Goal: Communication & Community: Answer question/provide support

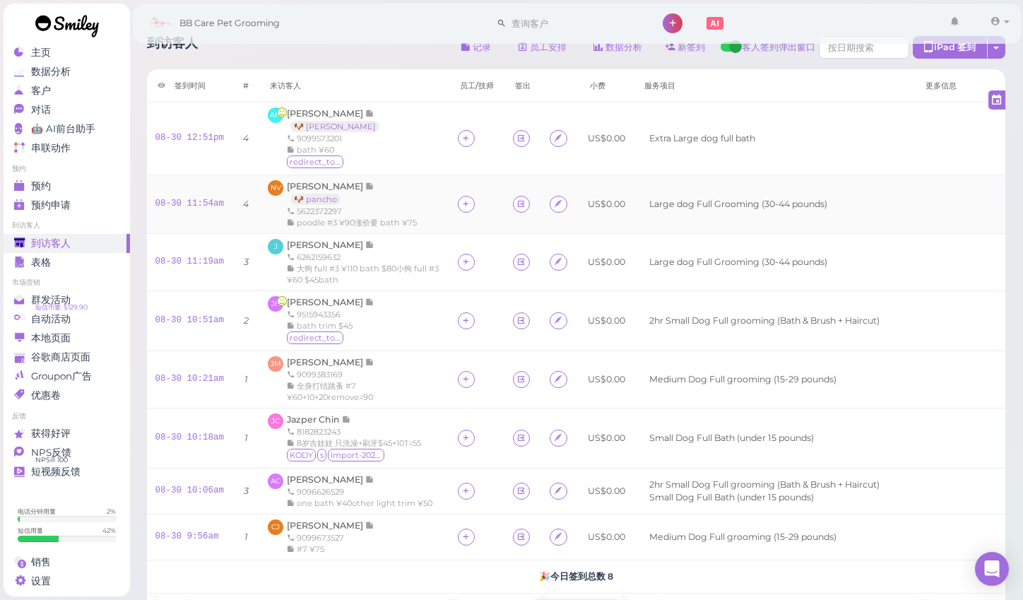
scroll to position [10, 0]
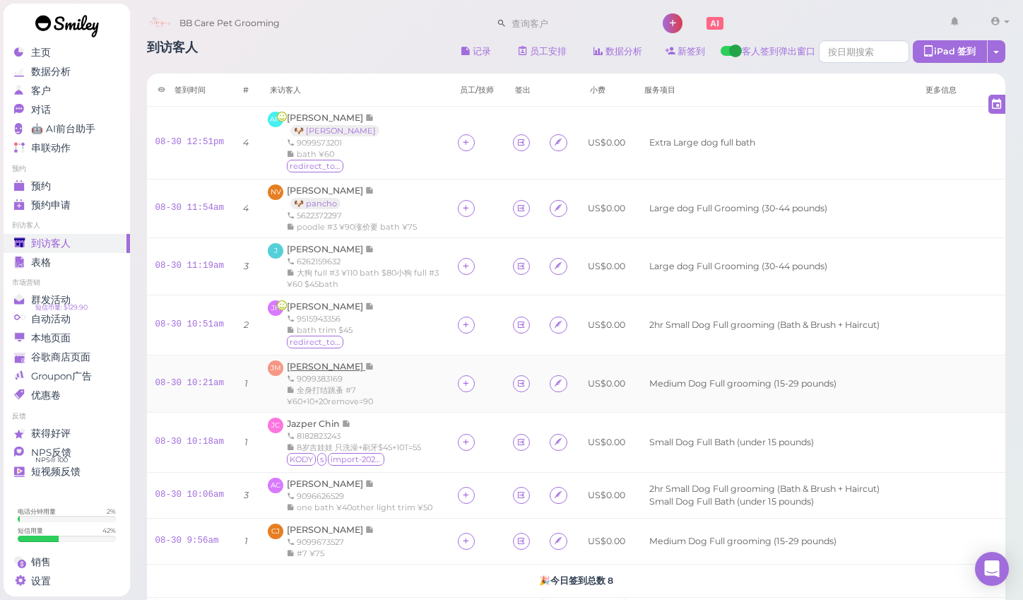
click at [319, 361] on span "[PERSON_NAME]" at bounding box center [326, 366] width 78 height 11
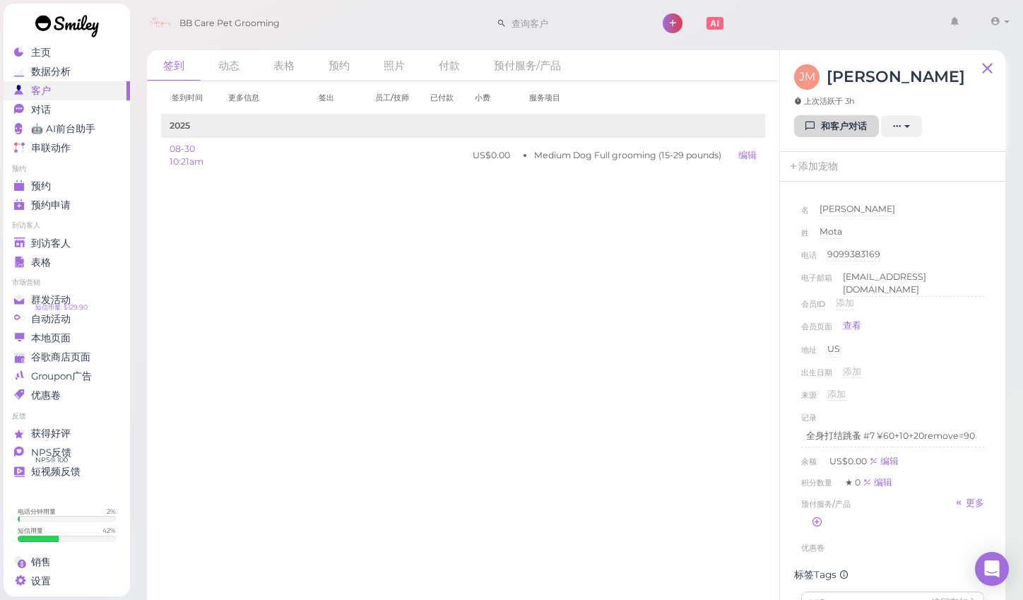
click at [819, 129] on link "和客户对话" at bounding box center [836, 126] width 85 height 23
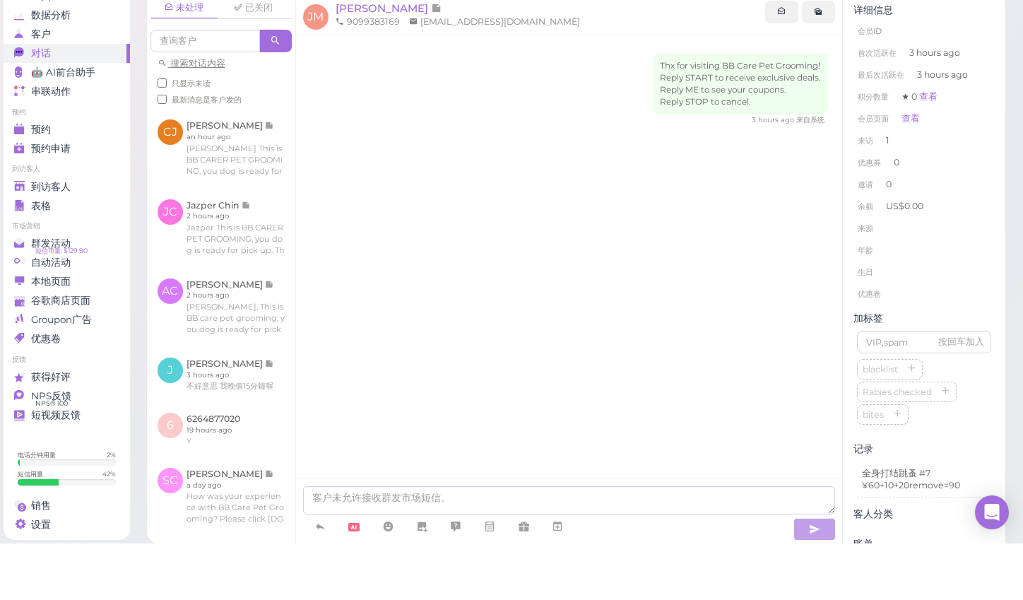
scroll to position [20, 0]
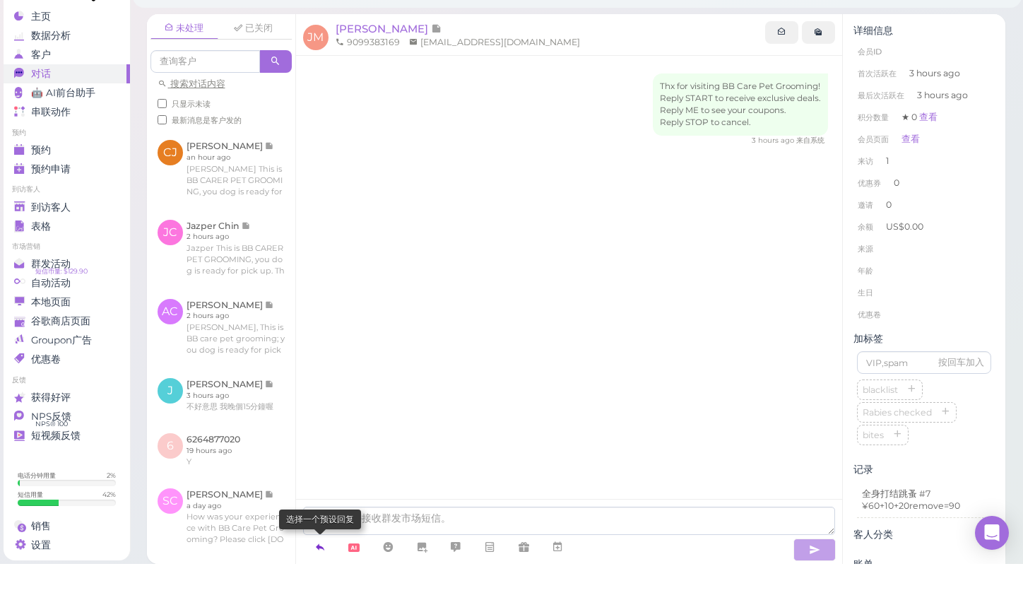
click at [322, 576] on icon at bounding box center [319, 583] width 11 height 14
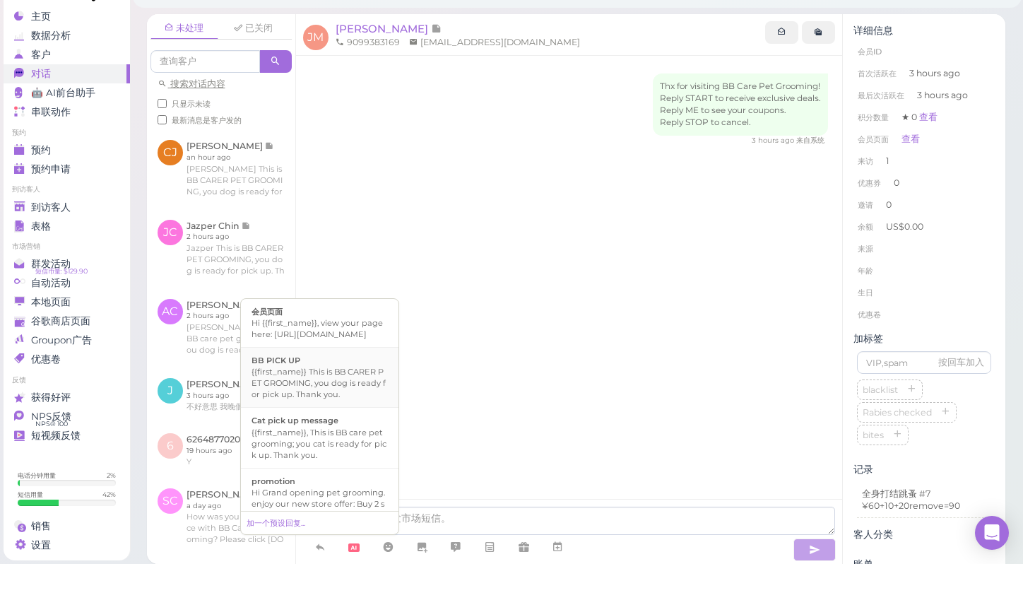
click at [331, 402] on div "{{first_name}} This is BB CARER PET GROOMING, you dog is ready for pick up. Tha…" at bounding box center [319, 419] width 136 height 34
type textarea "{{first_name}} This is BB CARER PET GROOMING, you dog is ready for pick up. Tha…"
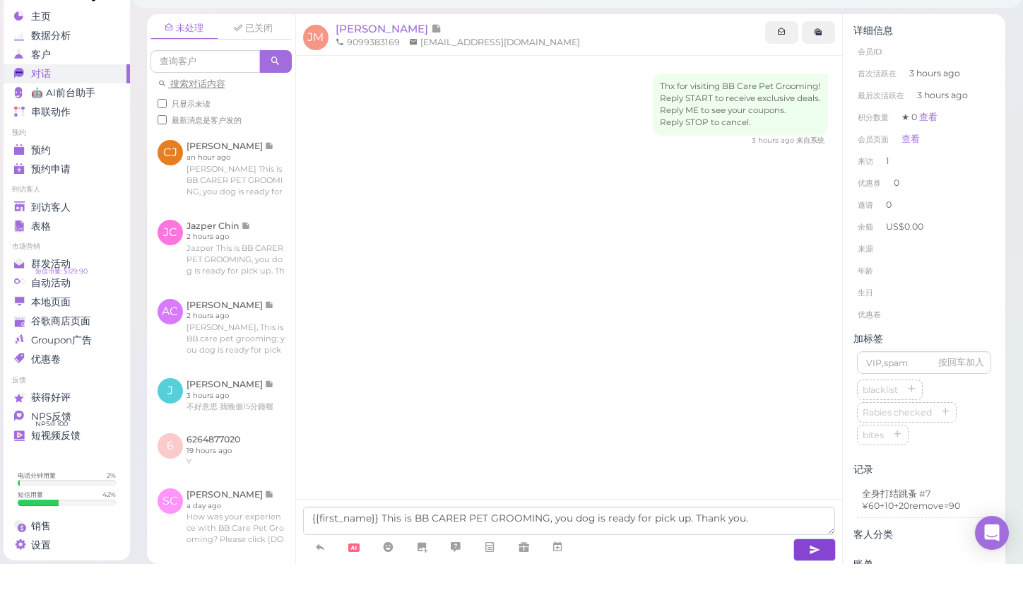
click at [811, 578] on icon "button" at bounding box center [814, 585] width 11 height 14
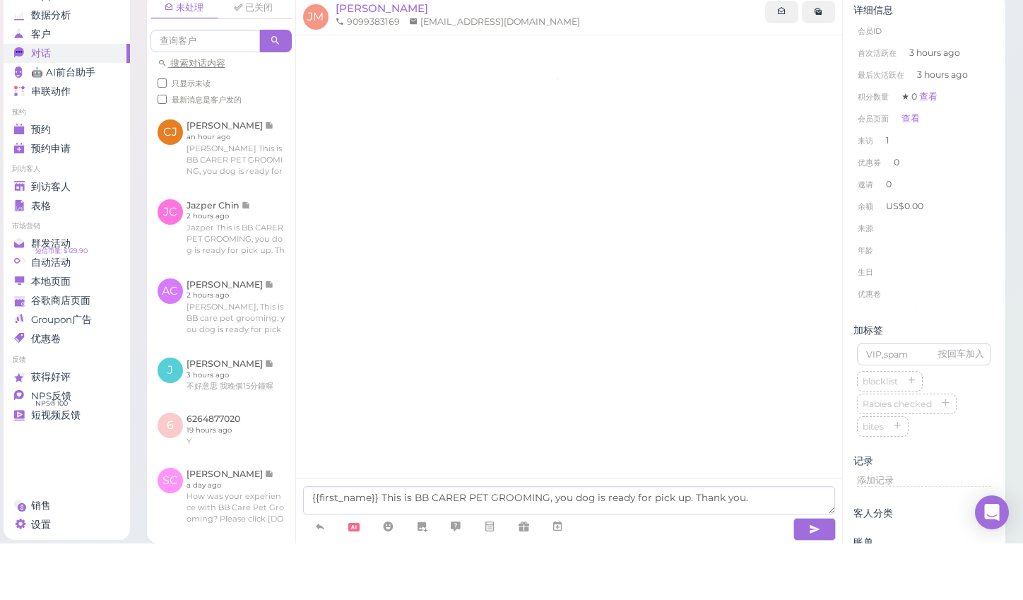
scroll to position [12, 0]
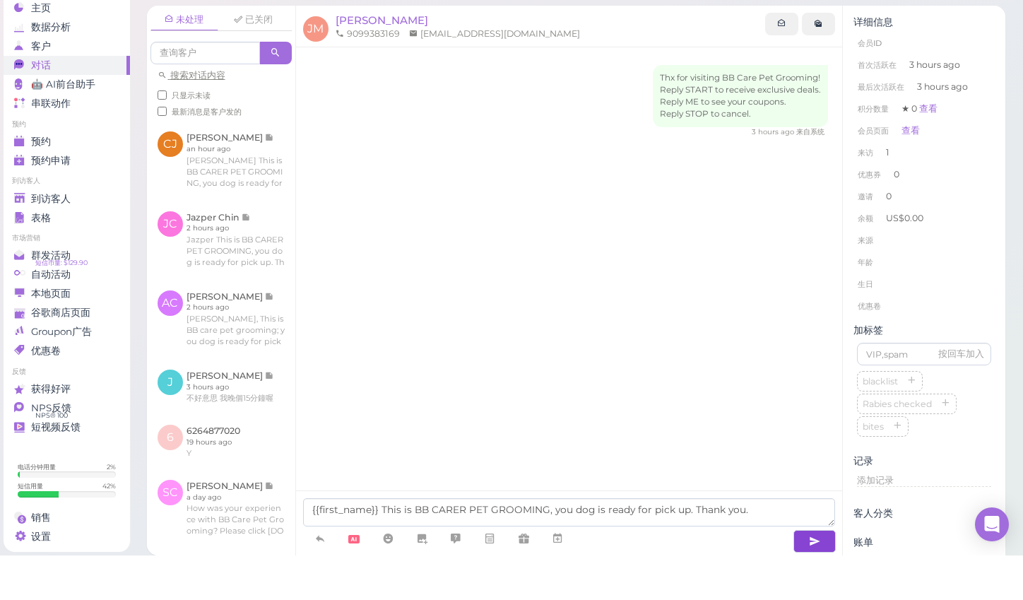
click at [804, 574] on button "button" at bounding box center [814, 585] width 42 height 23
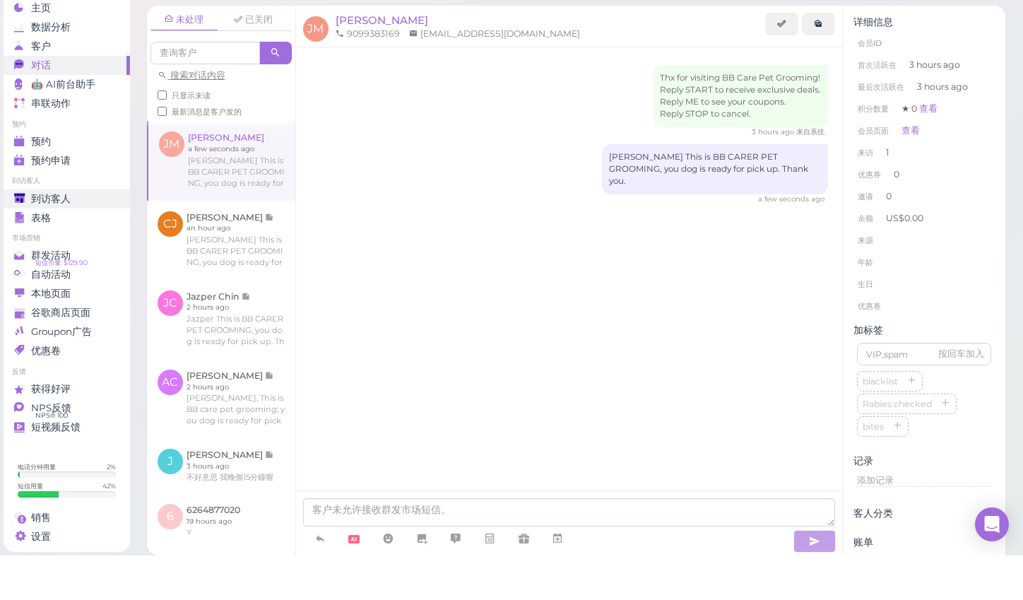
click at [68, 234] on link "到访客人" at bounding box center [67, 243] width 126 height 19
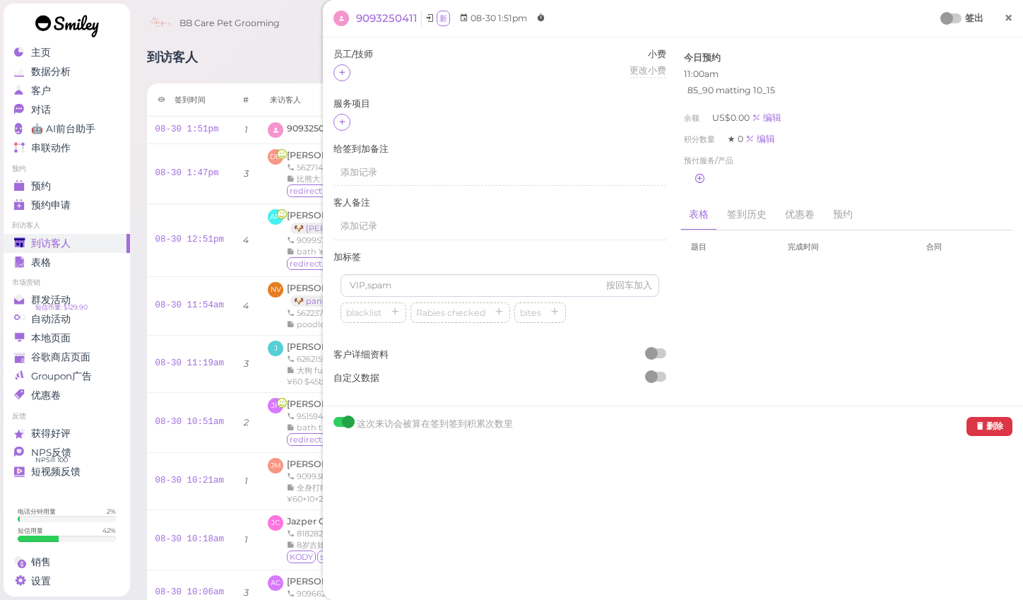
click at [1015, 16] on link "×" at bounding box center [1008, 18] width 26 height 33
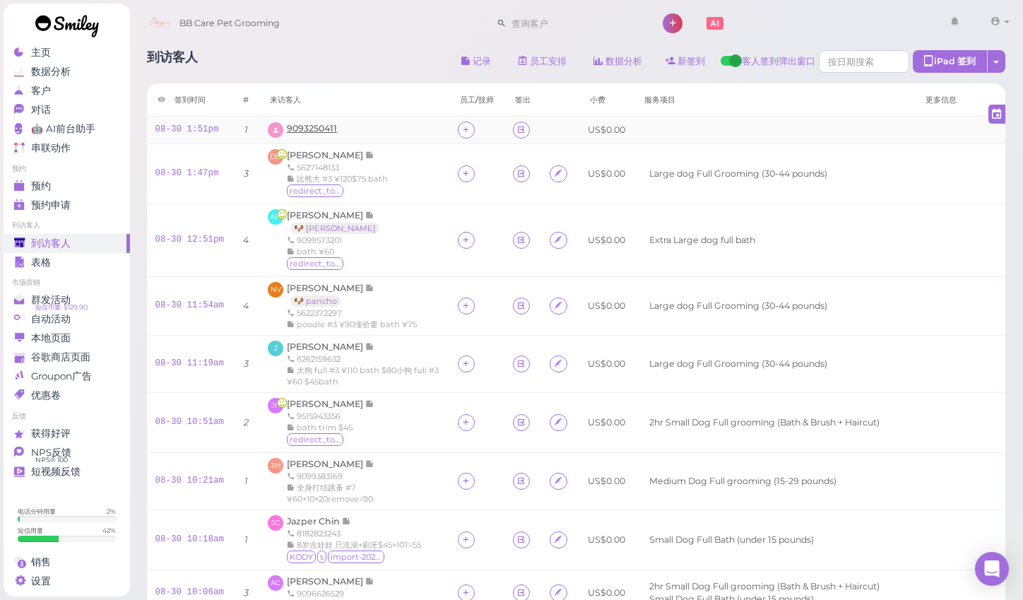
click at [323, 129] on span "9093250411" at bounding box center [312, 128] width 50 height 11
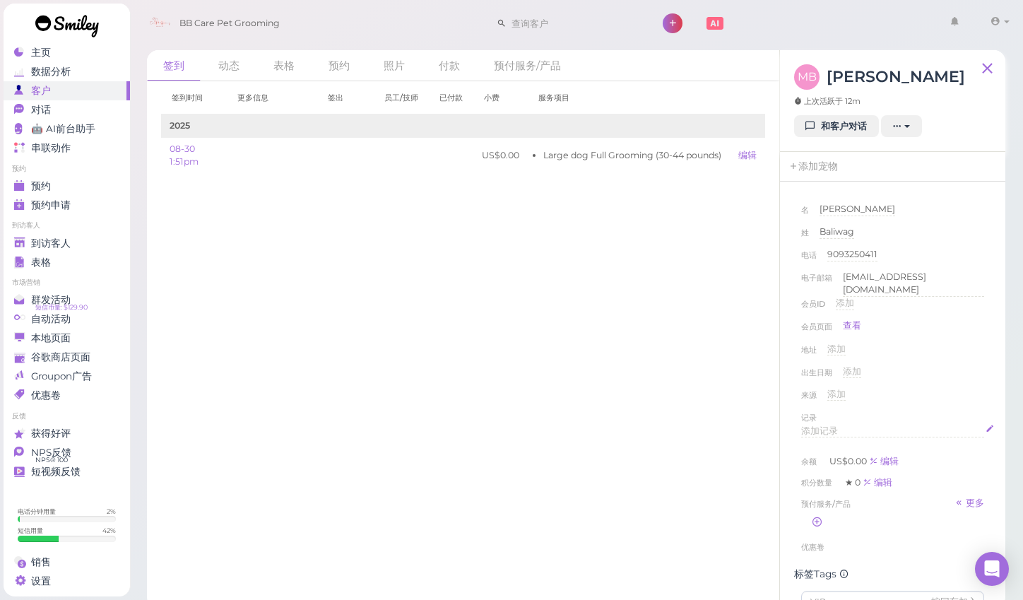
click at [907, 424] on div "添加记录" at bounding box center [892, 430] width 183 height 13
click at [963, 389] on div "来源 添加" at bounding box center [892, 399] width 183 height 23
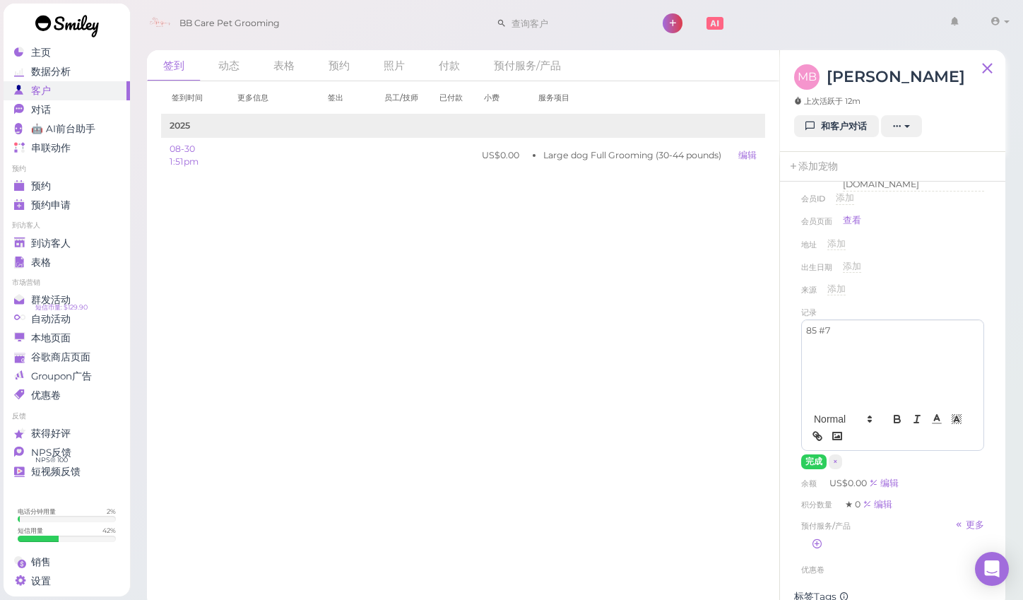
scroll to position [106, 0]
click at [803, 455] on button "完成" at bounding box center [813, 460] width 25 height 15
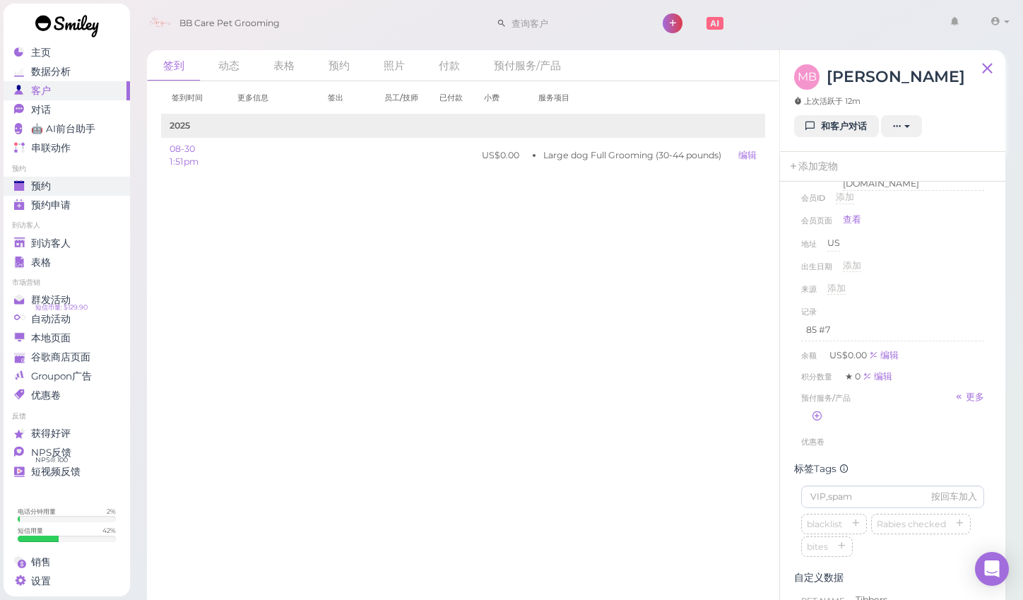
click at [36, 188] on span "预约" at bounding box center [41, 186] width 20 height 12
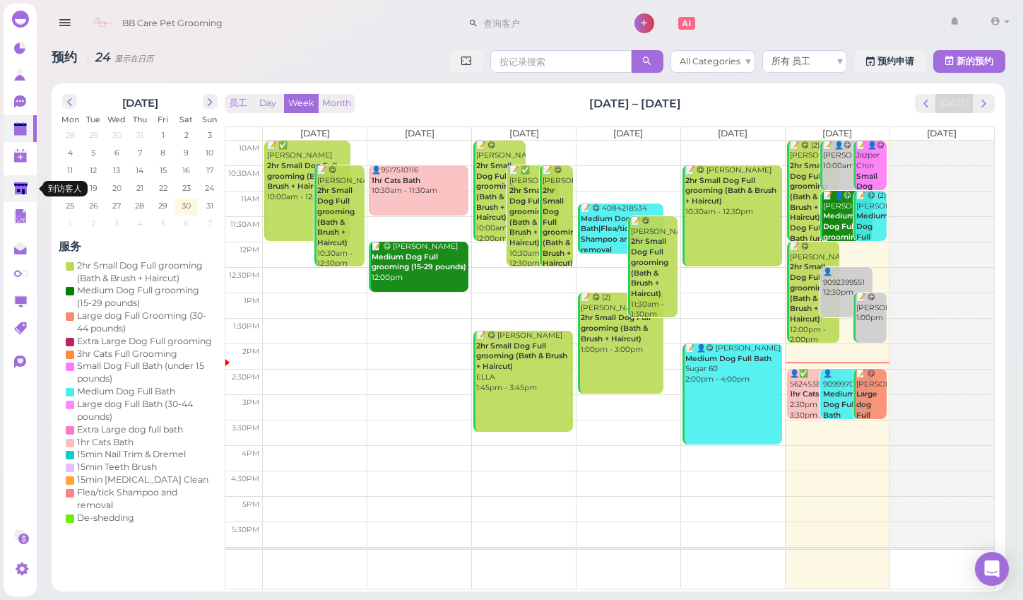
click at [16, 186] on polygon at bounding box center [20, 188] width 13 height 12
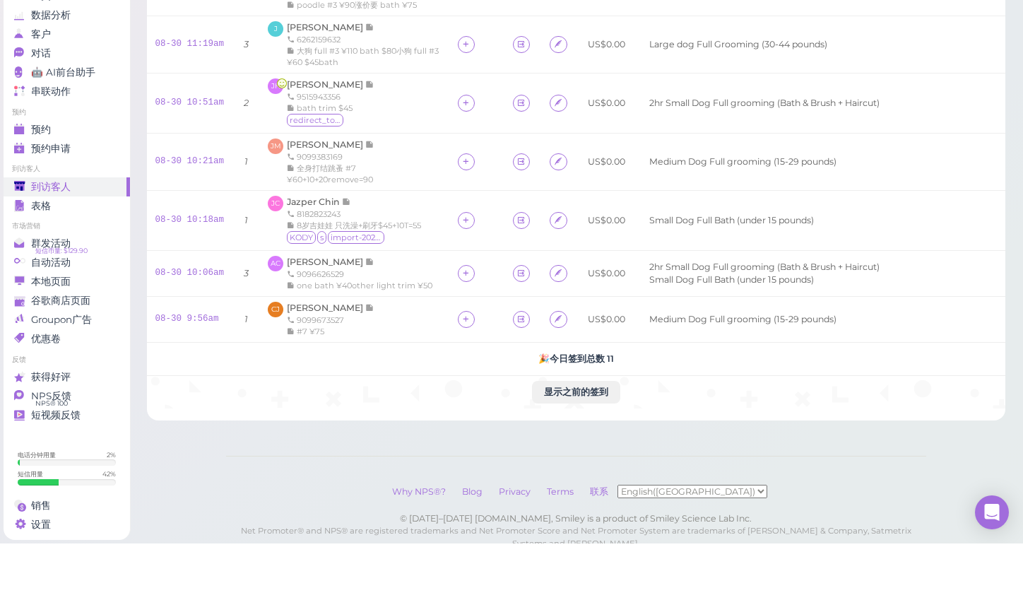
scroll to position [369, 0]
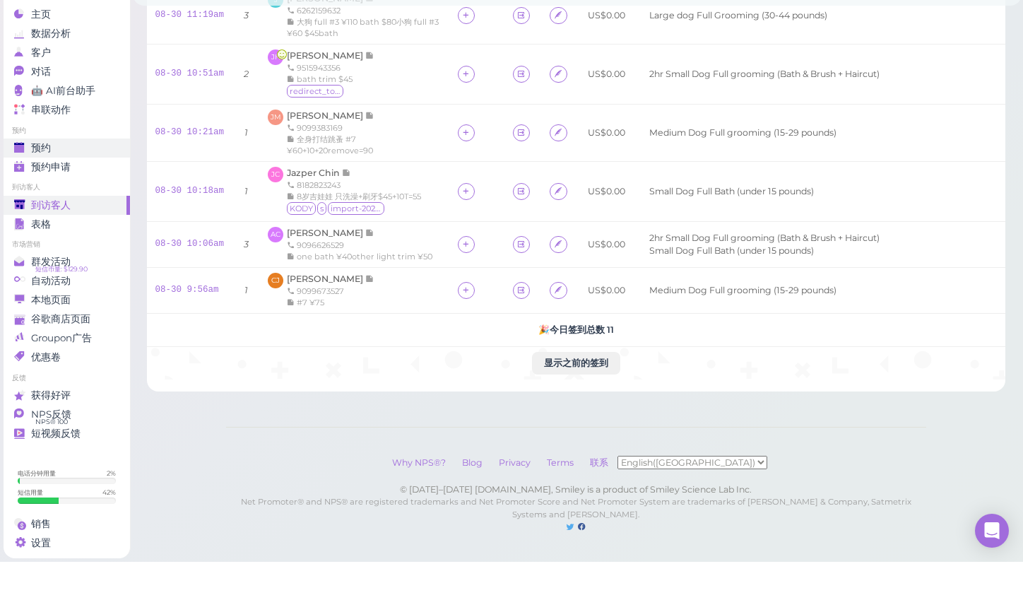
click at [97, 180] on div "预约" at bounding box center [65, 186] width 102 height 12
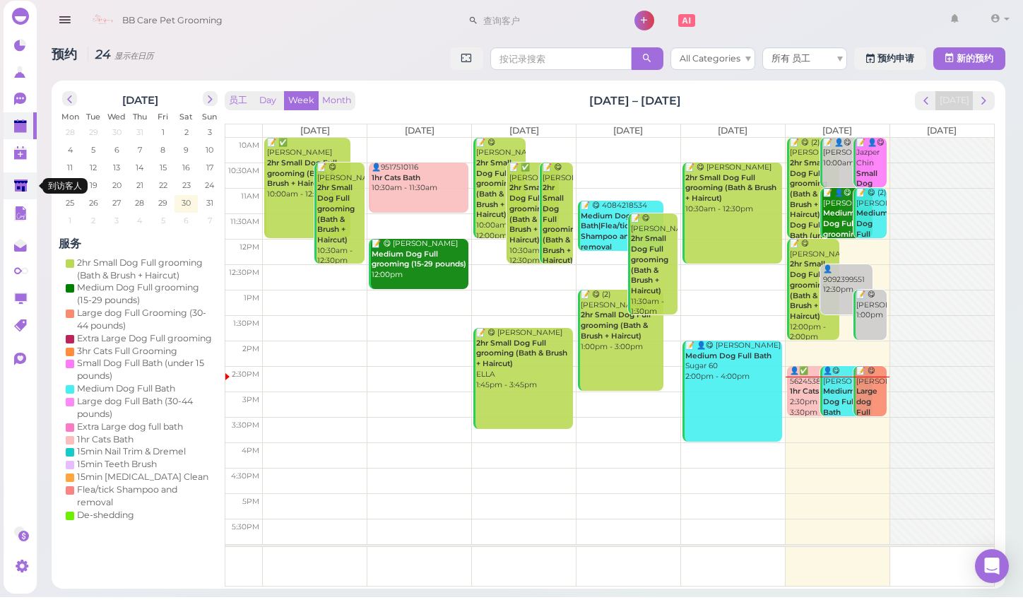
click at [19, 182] on polygon at bounding box center [20, 188] width 13 height 12
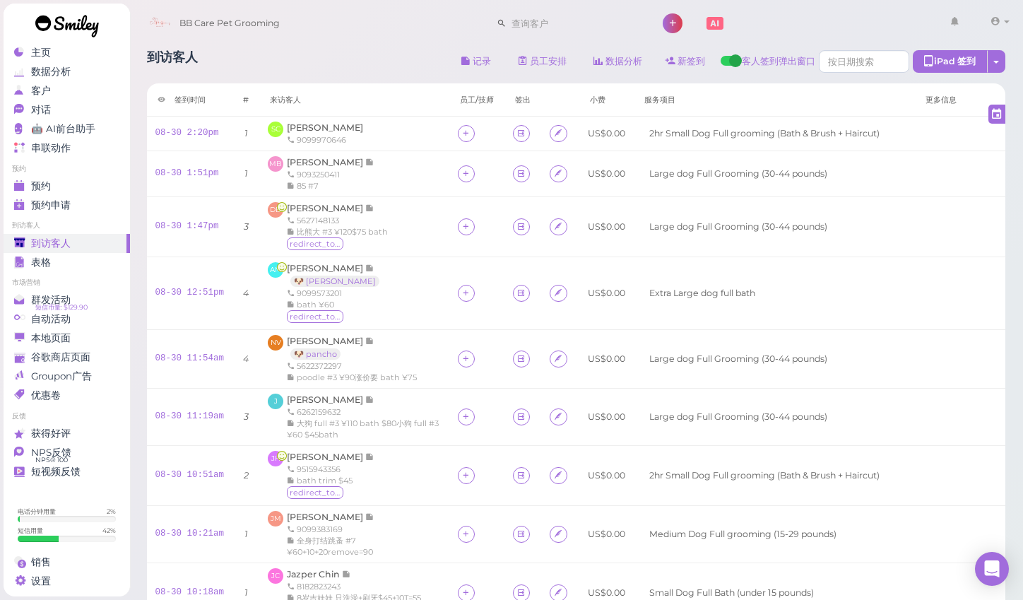
click at [39, 38] on link at bounding box center [67, 28] width 127 height 49
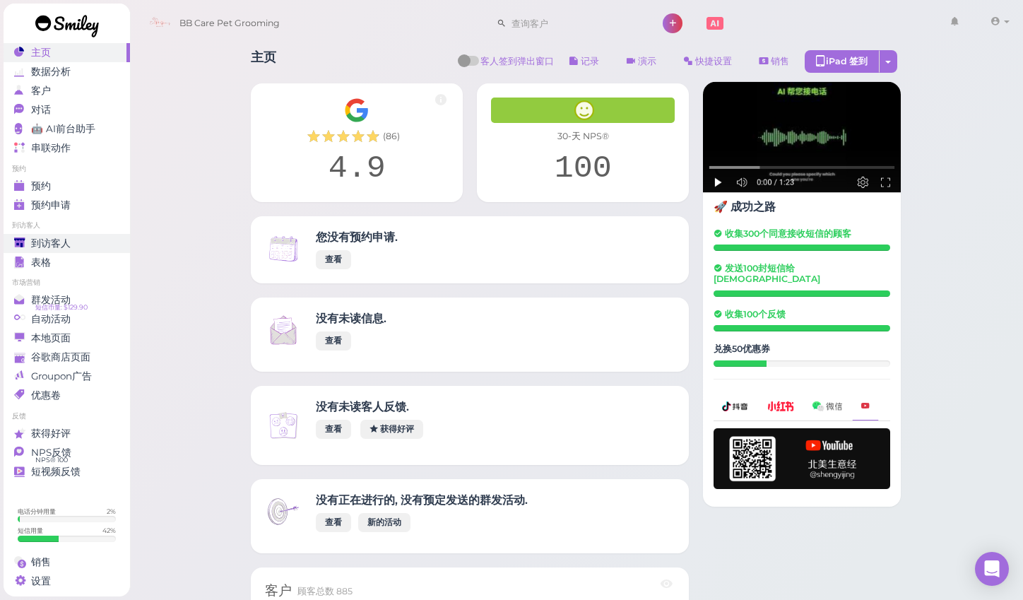
click at [112, 240] on div "到访客人" at bounding box center [65, 243] width 102 height 12
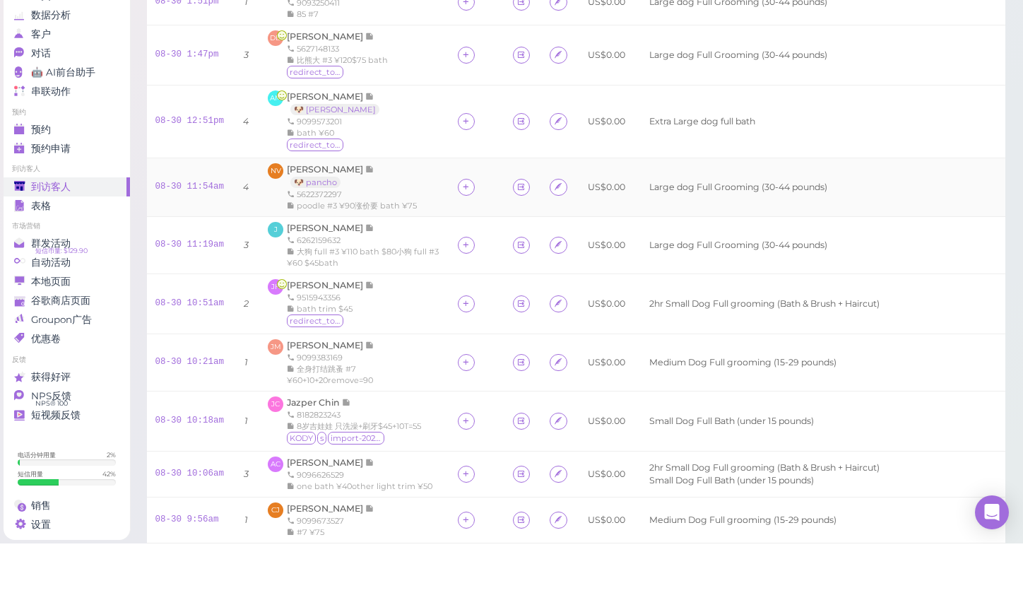
scroll to position [121, 0]
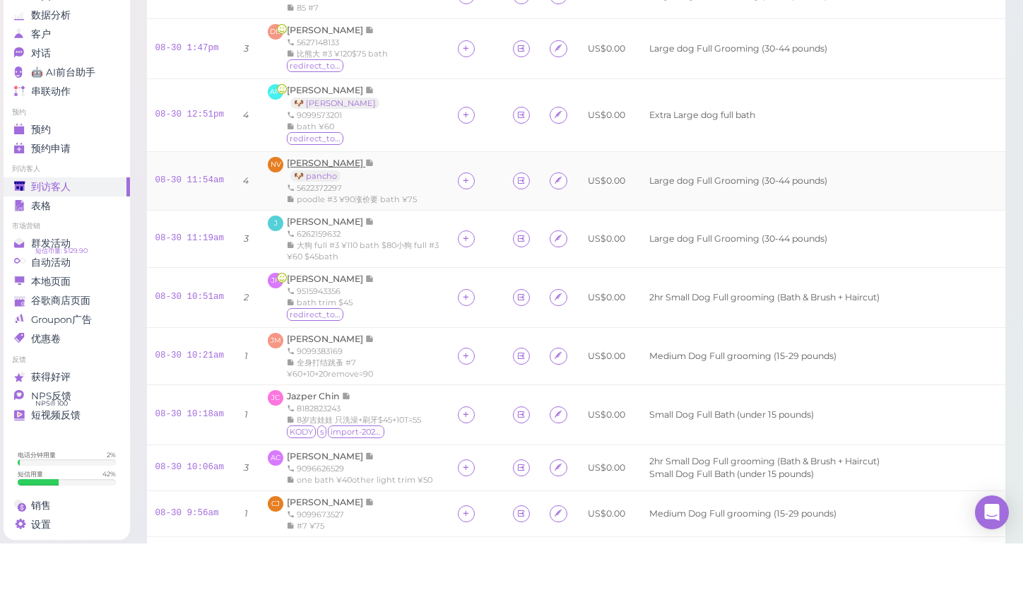
click at [308, 214] on span "[PERSON_NAME]" at bounding box center [326, 219] width 78 height 11
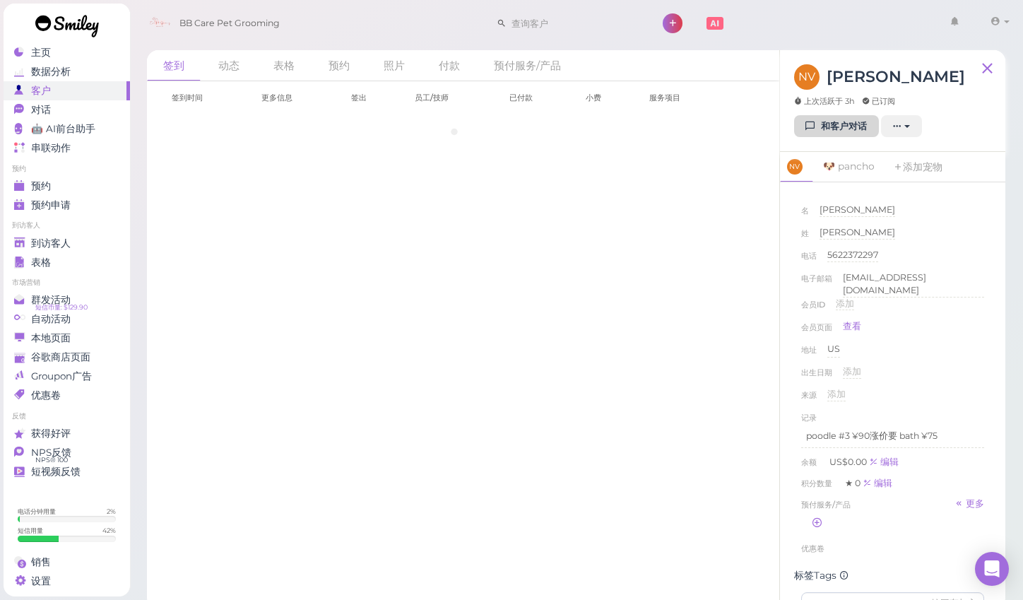
click at [816, 129] on link "和客户对话" at bounding box center [836, 126] width 85 height 23
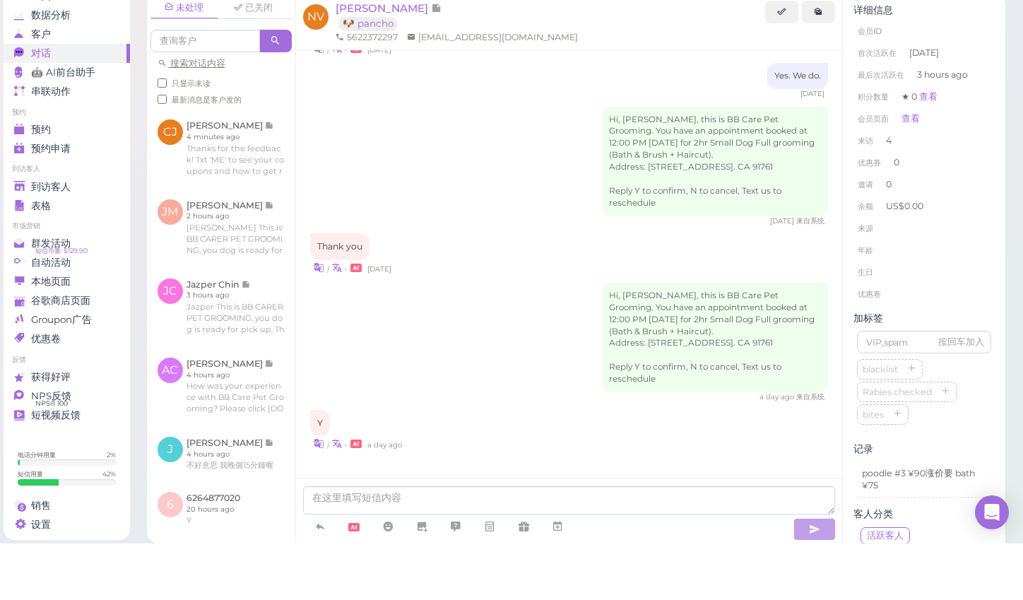
scroll to position [11, 0]
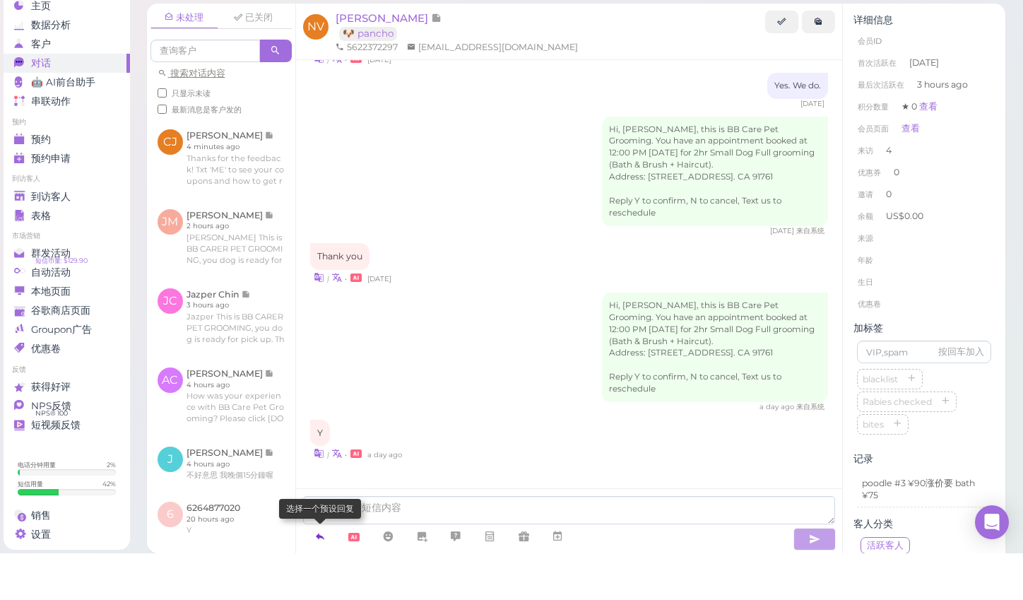
click at [323, 576] on icon at bounding box center [319, 583] width 11 height 14
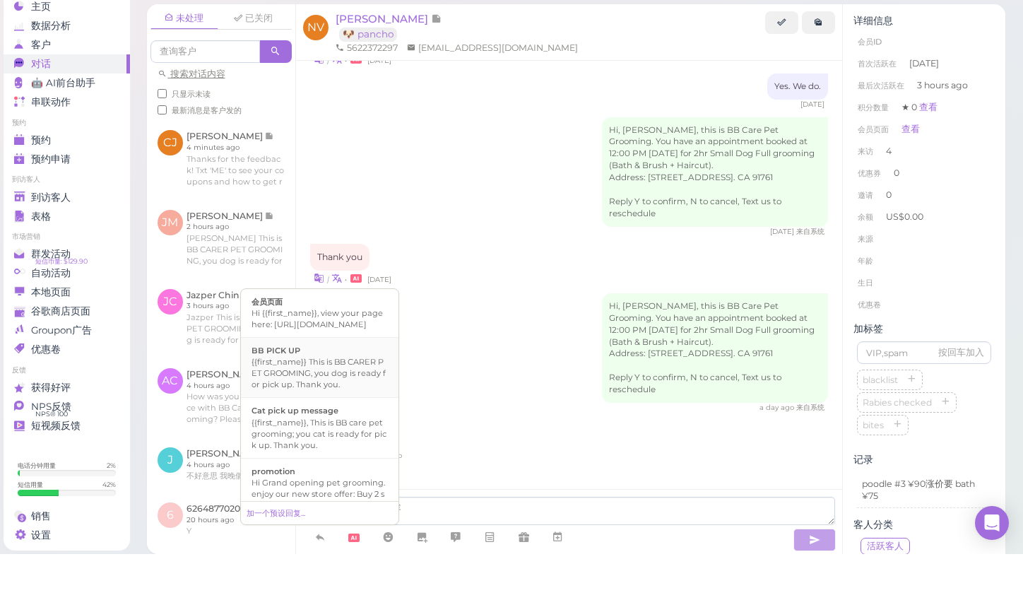
click at [306, 402] on div "{{first_name}} This is BB CARER PET GROOMING, you dog is ready for pick up. Tha…" at bounding box center [319, 419] width 136 height 34
type textarea "{{first_name}} This is BB CARER PET GROOMING, you dog is ready for pick up. Tha…"
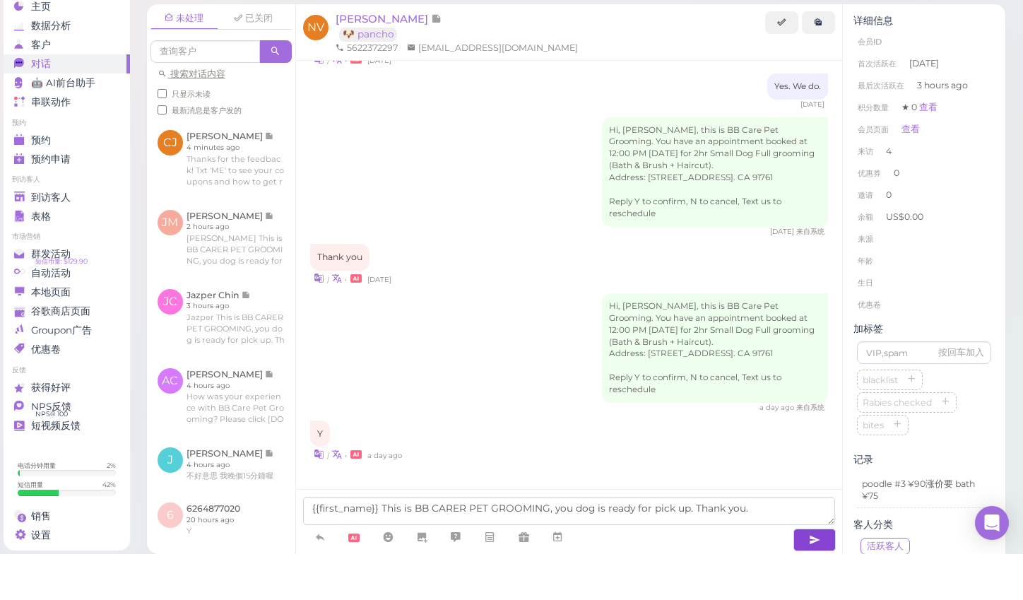
click at [817, 574] on button "button" at bounding box center [814, 585] width 42 height 23
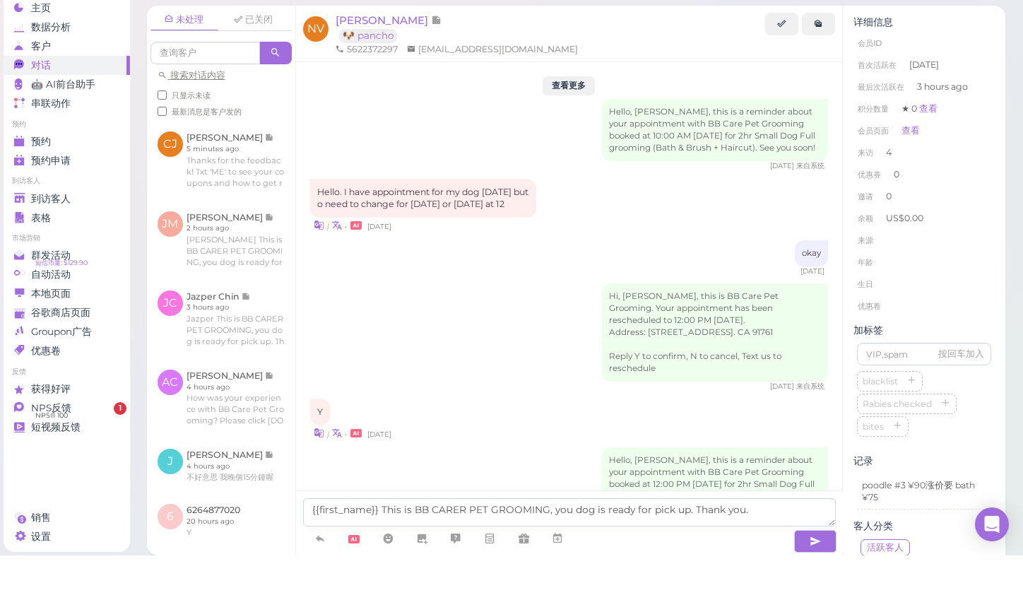
scroll to position [1655, 0]
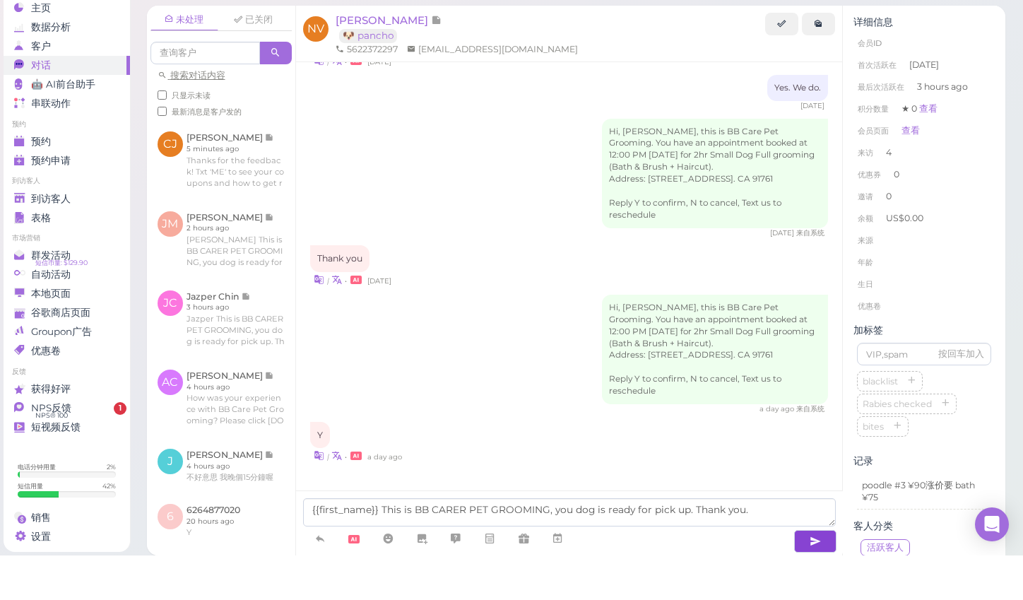
click at [812, 578] on icon "button" at bounding box center [814, 585] width 11 height 14
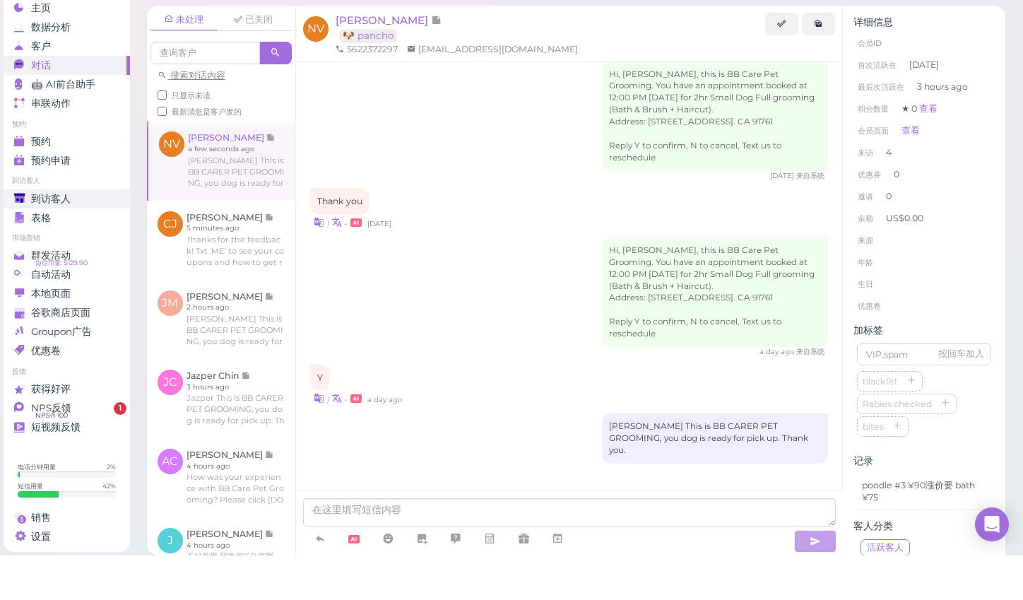
click at [47, 237] on span "到访客人" at bounding box center [51, 243] width 40 height 12
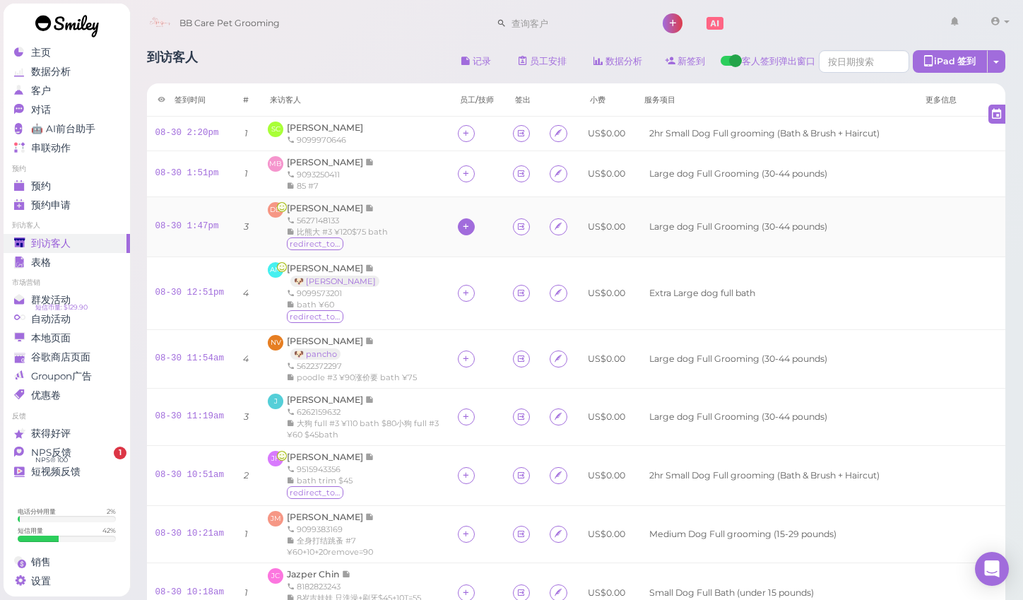
scroll to position [37, 0]
click at [746, 102] on th "服务项目" at bounding box center [773, 99] width 281 height 33
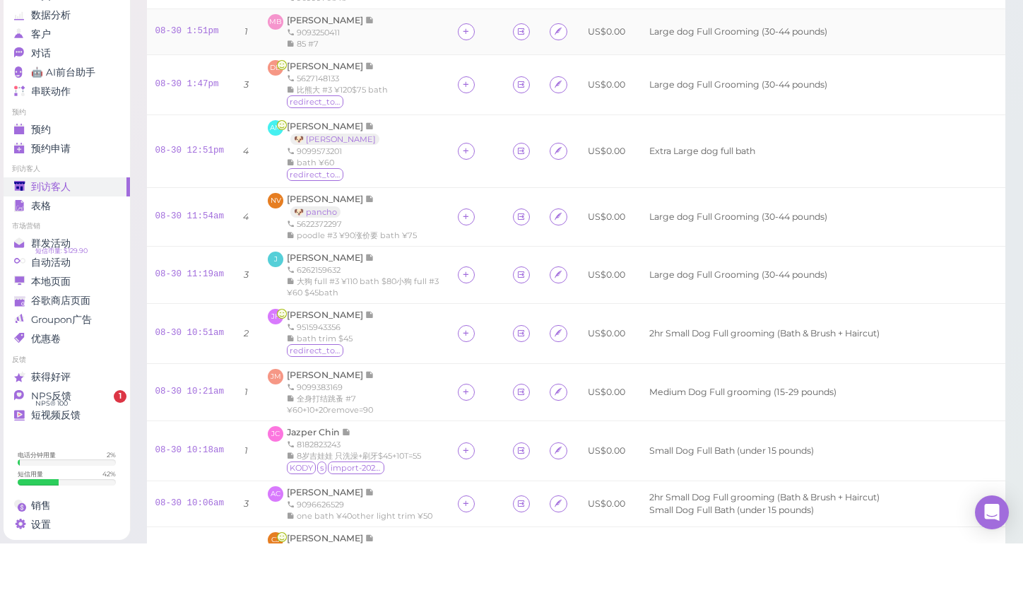
scroll to position [93, 0]
